Goal: Check status: Verify the current state of an ongoing process or item

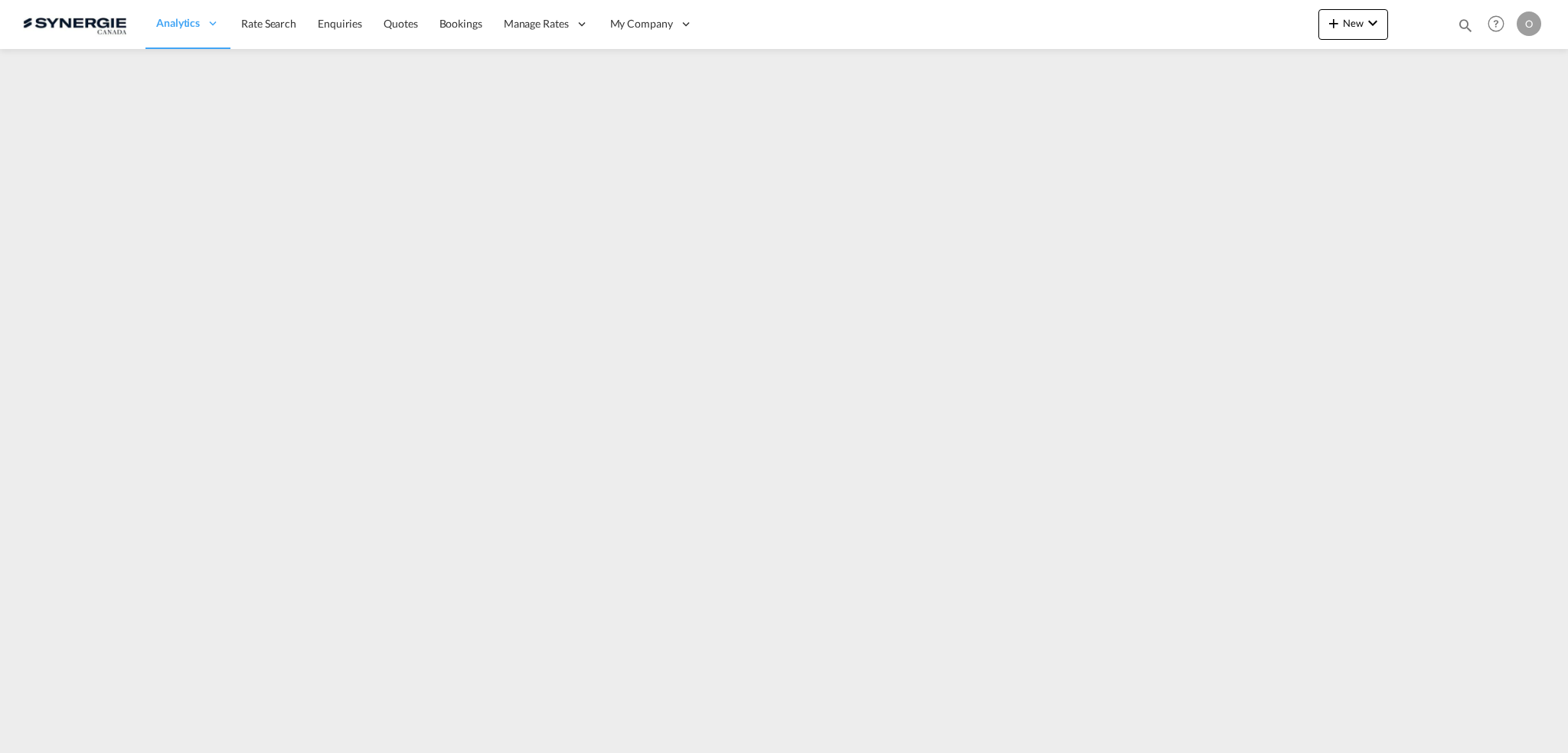
click at [1464, 24] on md-icon "icon-magnify" at bounding box center [1464, 24] width 16 height 17
click at [1203, 31] on select "Bookings Quotes Enquiries" at bounding box center [1221, 25] width 73 height 28
click at [1301, 24] on input at bounding box center [1350, 25] width 191 height 27
click at [1217, 27] on select "Bookings Quotes Enquiries" at bounding box center [1221, 25] width 73 height 28
select select "Quotes"
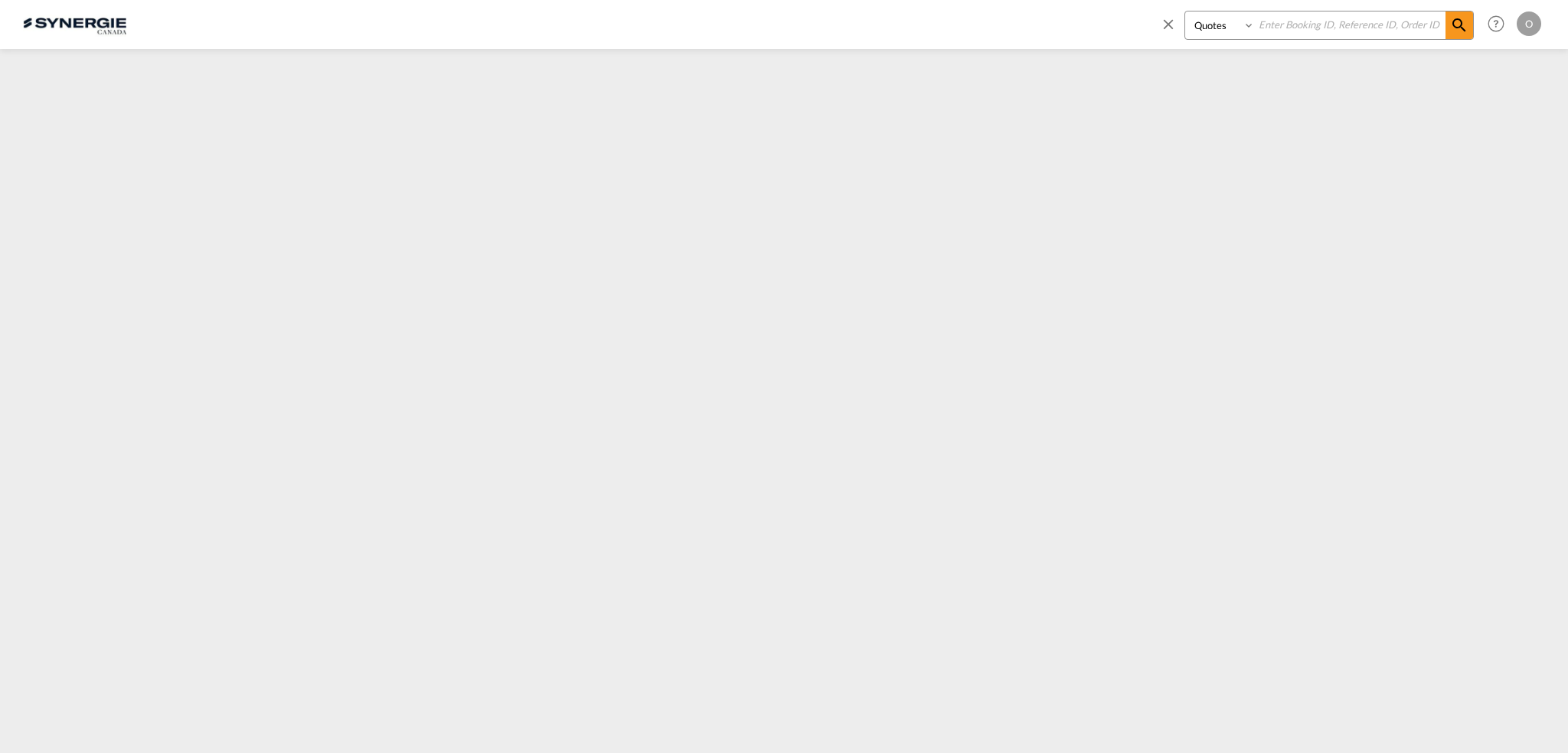
click at [1185, 12] on select "Bookings Quotes Enquiries" at bounding box center [1221, 25] width 73 height 28
click at [1284, 28] on input at bounding box center [1350, 25] width 191 height 27
paste input "SYC000013967"
type input "SYC000013967"
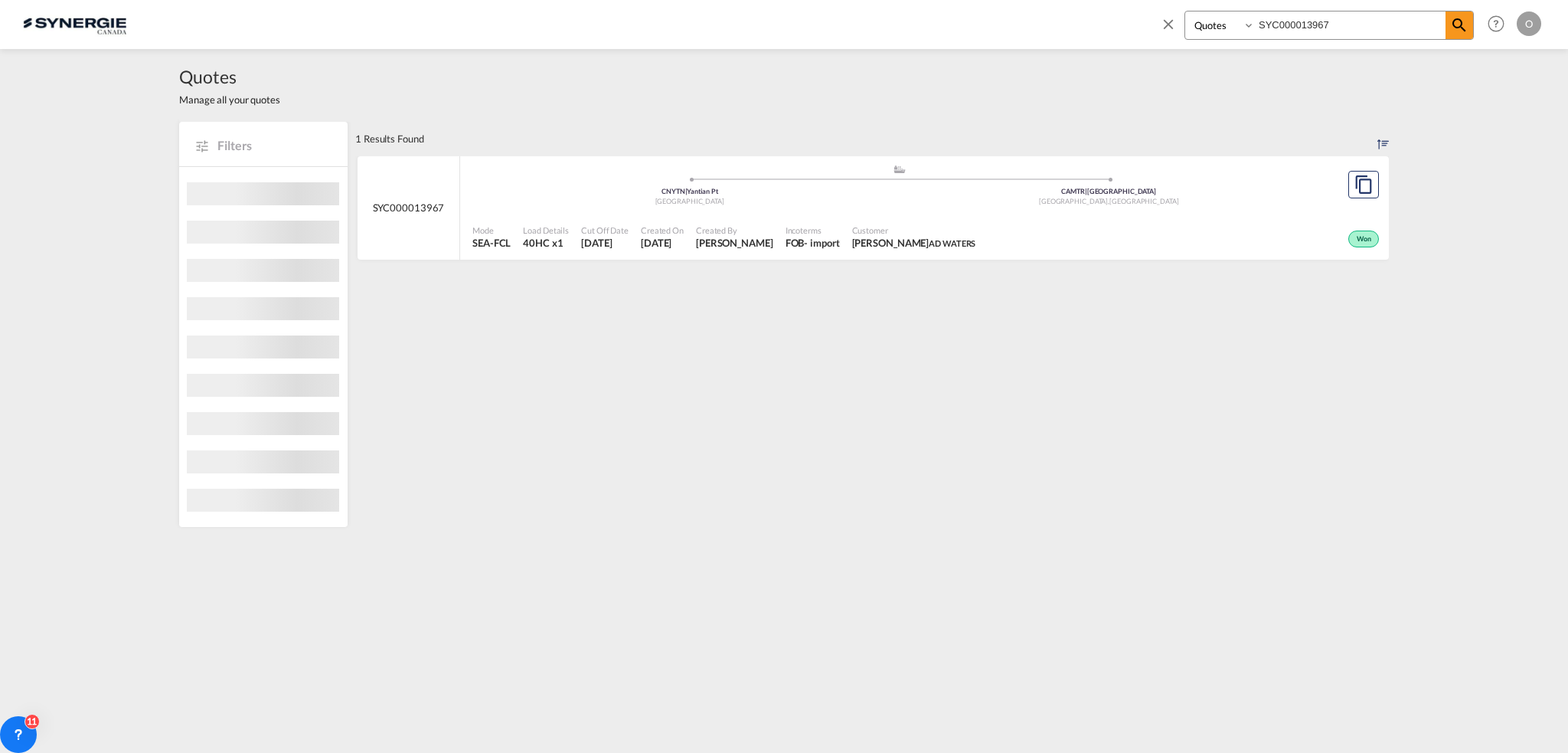
click at [1152, 232] on div "Won" at bounding box center [1181, 237] width 401 height 39
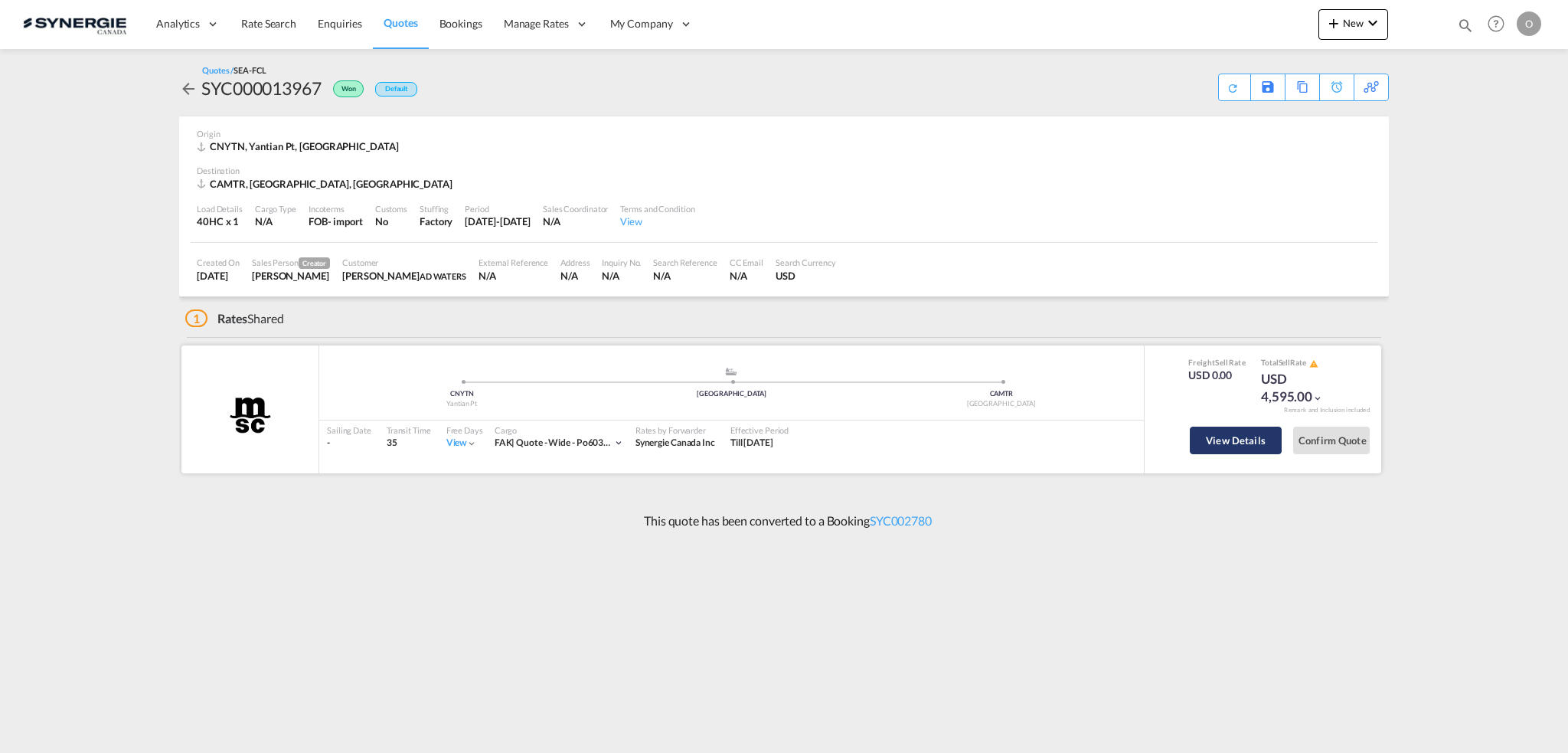
click at [1200, 433] on button "View Details" at bounding box center [1235, 440] width 92 height 28
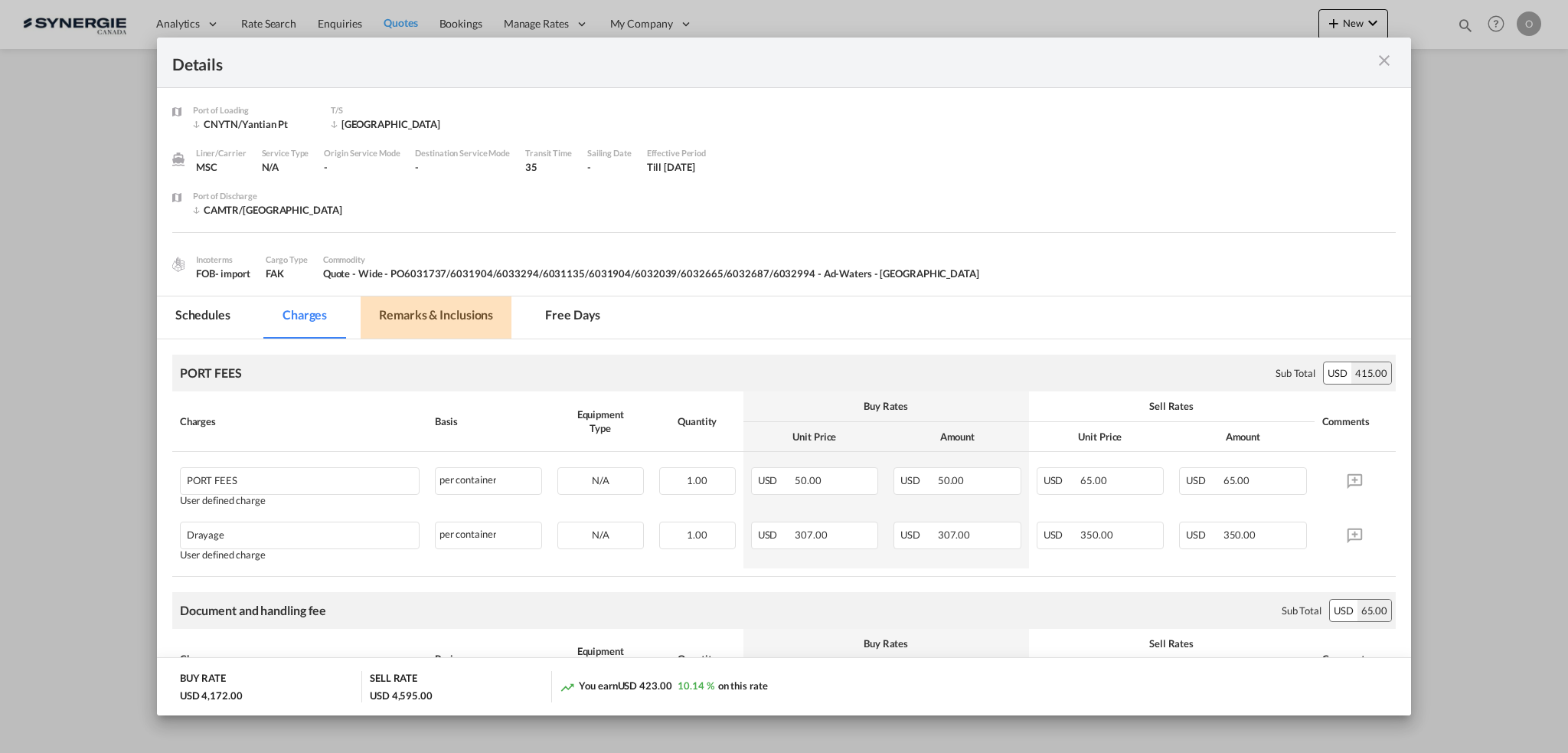
click at [482, 305] on md-tab-item "Remarks & Inclusions" at bounding box center [436, 318] width 151 height 42
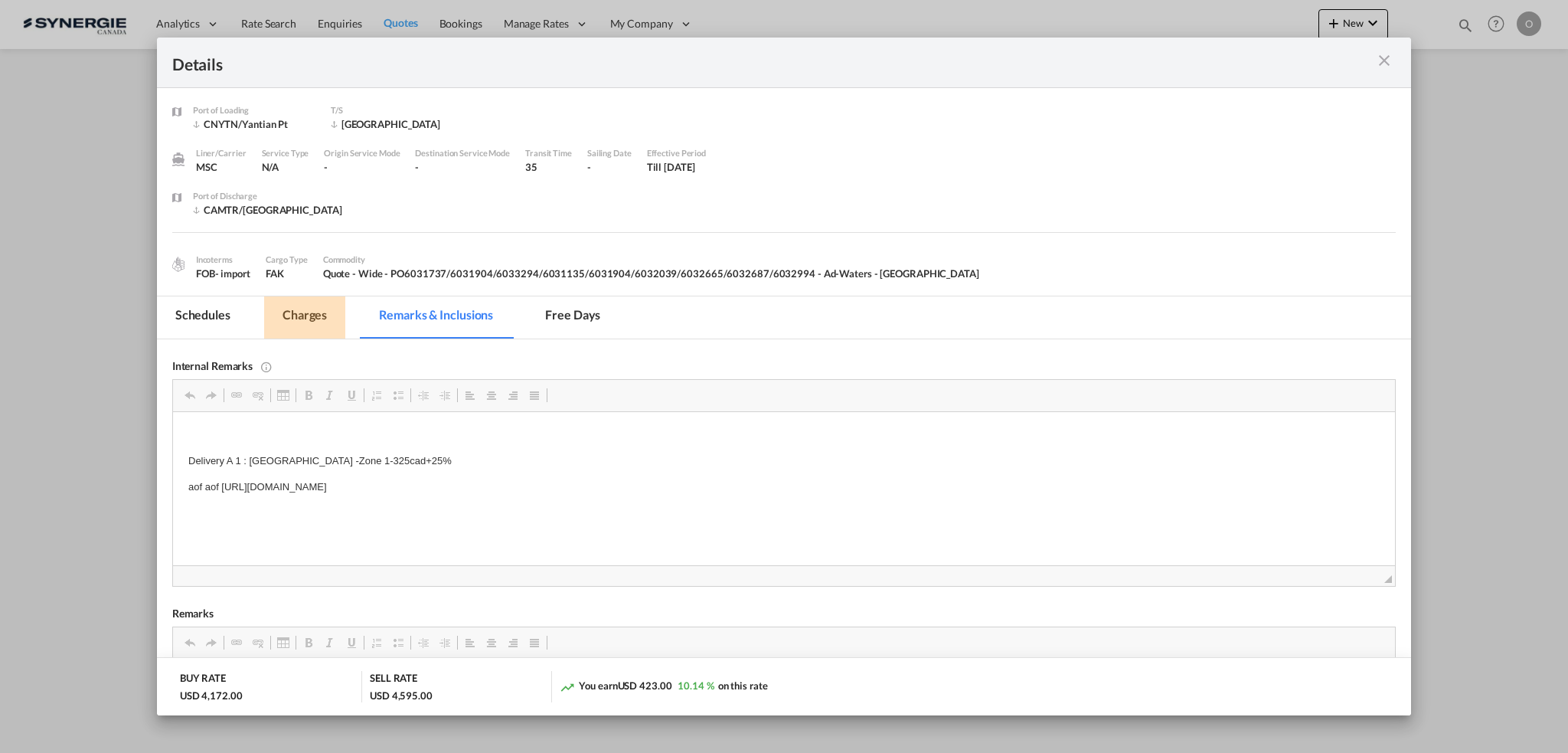
click at [313, 311] on md-tab-item "Charges" at bounding box center [304, 318] width 81 height 42
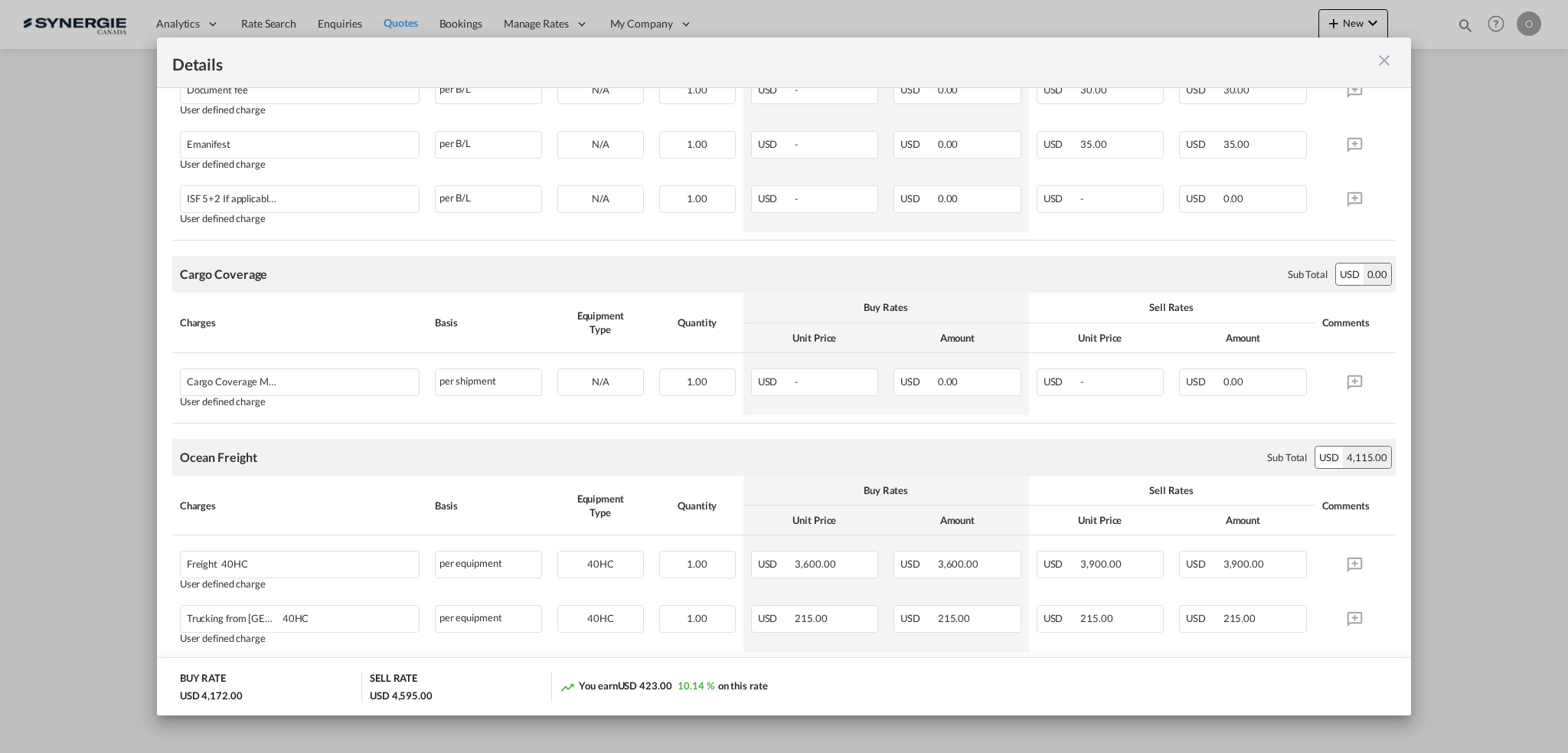
scroll to position [680, 0]
